Goal: Find contact information: Find contact information

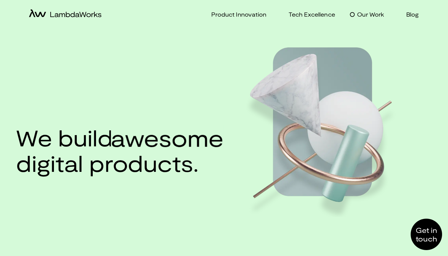
click at [375, 19] on p "Our Work" at bounding box center [370, 14] width 27 height 9
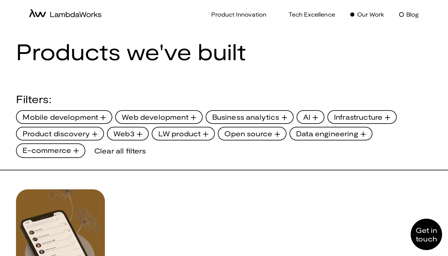
click at [413, 16] on p "Blog" at bounding box center [412, 14] width 13 height 9
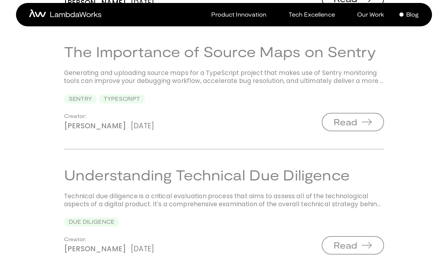
scroll to position [1200, 0]
click at [37, 16] on icon "home-icon" at bounding box center [40, 14] width 11 height 5
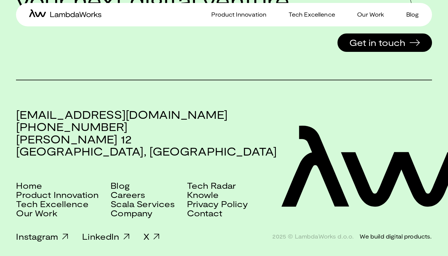
scroll to position [1299, 0]
click at [201, 212] on link "Contact" at bounding box center [205, 212] width 36 height 9
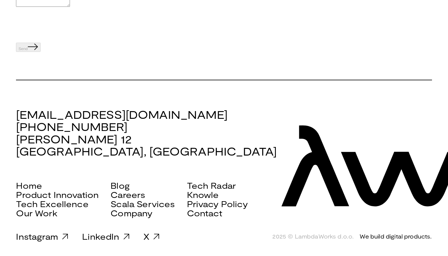
scroll to position [435, 0]
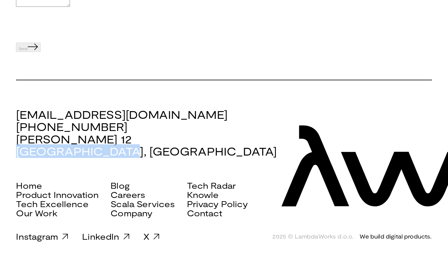
drag, startPoint x: 115, startPoint y: 151, endPoint x: 14, endPoint y: 151, distance: 101.0
copy h3 "[GEOGRAPHIC_DATA], [GEOGRAPHIC_DATA]"
